Goal: Find contact information: Find contact information

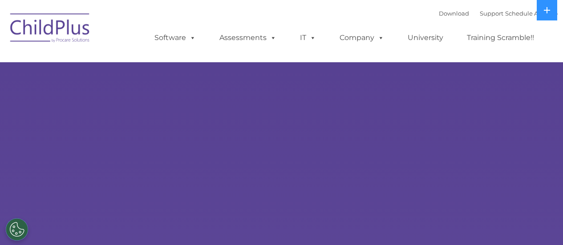
select select "MEDIUM"
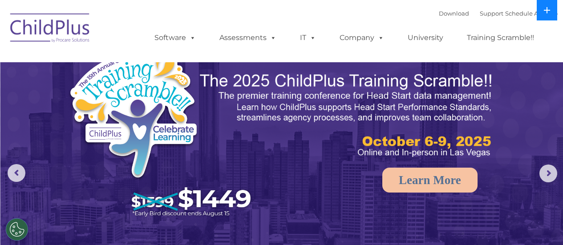
click at [551, 9] on button at bounding box center [547, 10] width 20 height 20
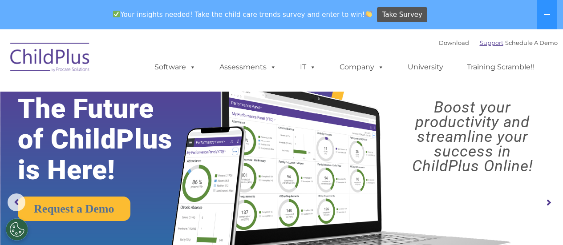
click at [480, 46] on link "Support" at bounding box center [492, 42] width 24 height 7
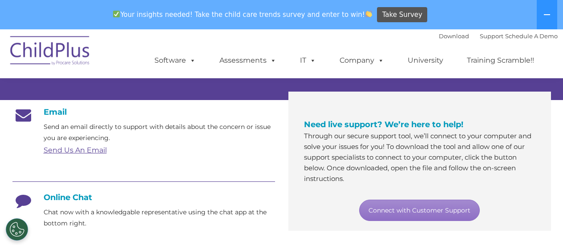
scroll to position [140, 0]
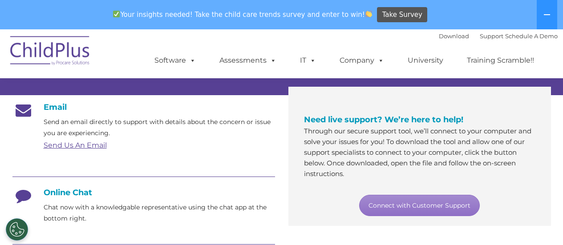
click at [77, 147] on link "Send Us An Email" at bounding box center [75, 145] width 63 height 8
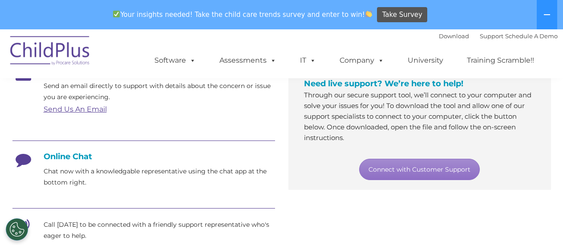
scroll to position [174, 0]
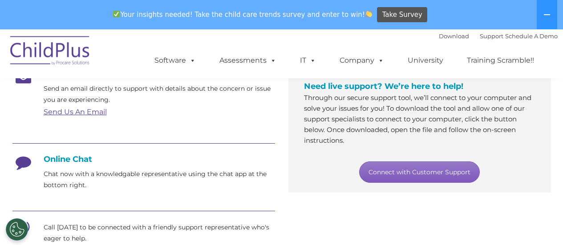
click at [397, 171] on link "Connect with Customer Support" at bounding box center [419, 172] width 121 height 21
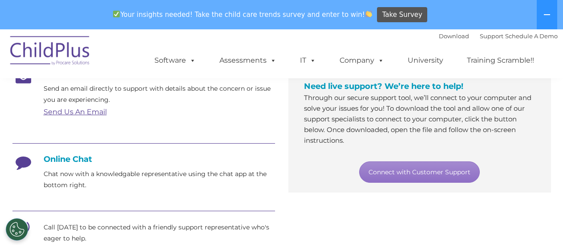
drag, startPoint x: 84, startPoint y: 157, endPoint x: 195, endPoint y: 170, distance: 112.0
click at [84, 157] on h4 "Online Chat" at bounding box center [143, 160] width 263 height 10
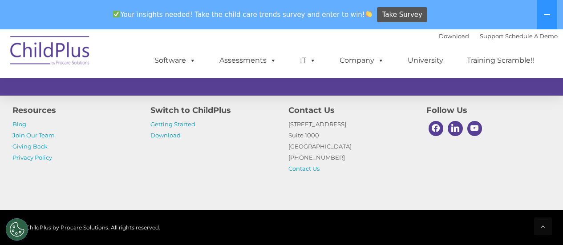
scroll to position [661, 0]
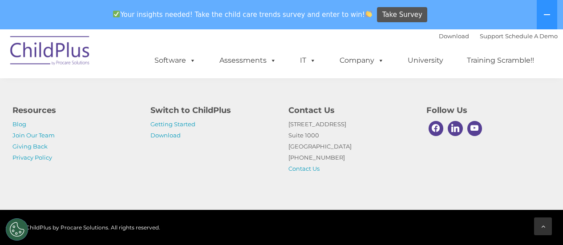
click at [544, 225] on icon at bounding box center [543, 227] width 4 height 6
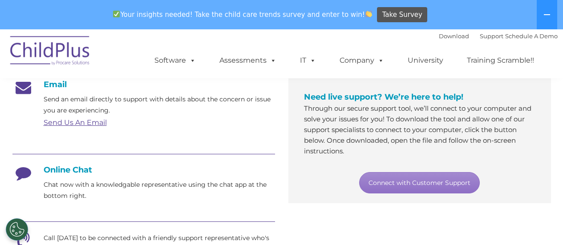
scroll to position [163, 0]
click at [98, 120] on link "Send Us An Email" at bounding box center [75, 122] width 63 height 8
